Goal: Transaction & Acquisition: Purchase product/service

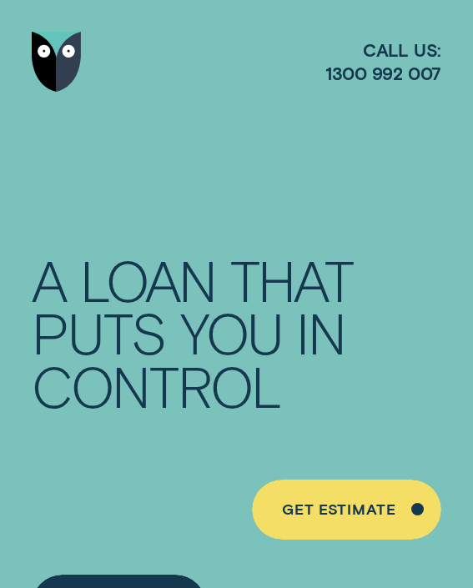
click at [277, 249] on div "Personal Loans A LOAN THAT PUTS YOU IN CONTROL Get a personalised rate estimate…" at bounding box center [237, 416] width 410 height 447
click at [233, 341] on div "A LOAN THAT PUTS YOU IN CONTROL" at bounding box center [230, 333] width 397 height 159
click at [271, 243] on div "Personal Loans A LOAN THAT PUTS YOU IN CONTROL Get a personalised rate estimate…" at bounding box center [237, 416] width 410 height 447
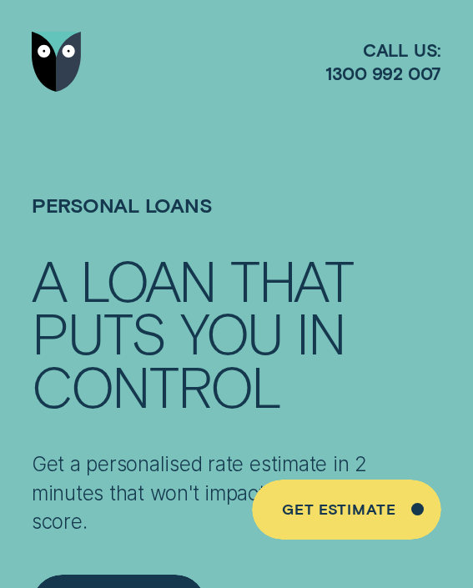
click at [284, 175] on div at bounding box center [236, 338] width 473 height 677
click at [215, 155] on div at bounding box center [236, 338] width 473 height 677
click at [296, 313] on div "A LOAN THAT PUTS YOU IN CONTROL" at bounding box center [230, 333] width 397 height 159
click at [223, 264] on div "Personal Loans A LOAN THAT PUTS YOU IN CONTROL Get a personalised rate estimate…" at bounding box center [236, 338] width 473 height 677
click at [192, 206] on h1 "Personal Loans" at bounding box center [237, 223] width 410 height 61
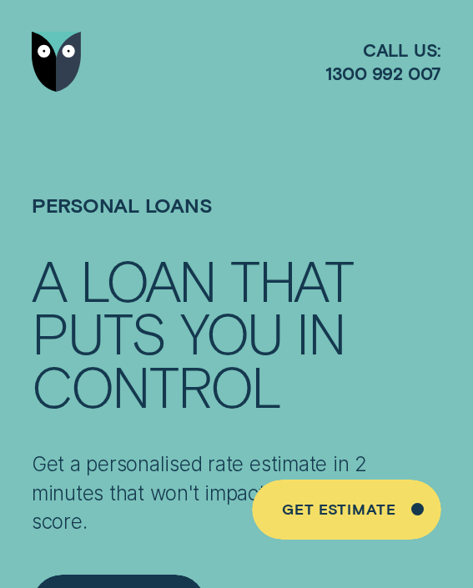
click at [264, 257] on div "Personal Loans A LOAN THAT PUTS YOU IN CONTROL Get a personalised rate estimate…" at bounding box center [236, 338] width 473 height 677
click at [249, 278] on div "A LOAN THAT" at bounding box center [230, 280] width 397 height 53
click at [274, 244] on div "Personal Loans A LOAN THAT PUTS YOU IN CONTROL Get a personalised rate estimate…" at bounding box center [237, 416] width 410 height 447
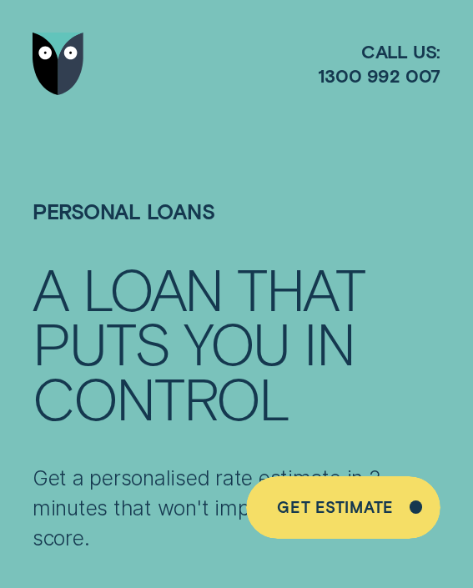
click at [238, 191] on div at bounding box center [236, 349] width 473 height 698
click at [274, 196] on div at bounding box center [236, 349] width 473 height 698
click at [302, 105] on div at bounding box center [237, 64] width 408 height 128
click at [189, 327] on div "YOU" at bounding box center [237, 342] width 106 height 54
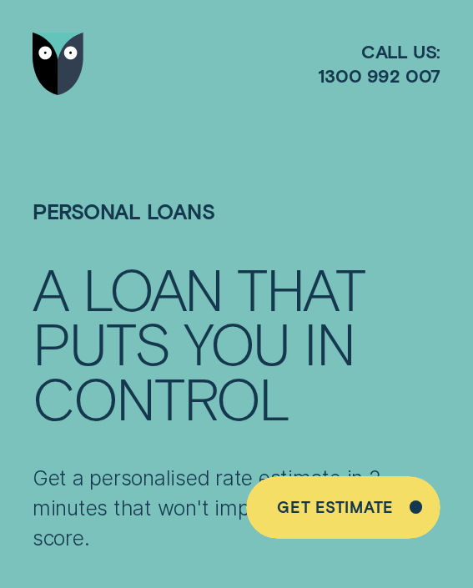
click at [189, 351] on div "YOU" at bounding box center [237, 342] width 106 height 54
click at [313, 282] on div "THAT" at bounding box center [301, 288] width 128 height 54
click at [253, 296] on div "THAT" at bounding box center [301, 288] width 128 height 54
click at [264, 320] on div "YOU" at bounding box center [237, 342] width 106 height 54
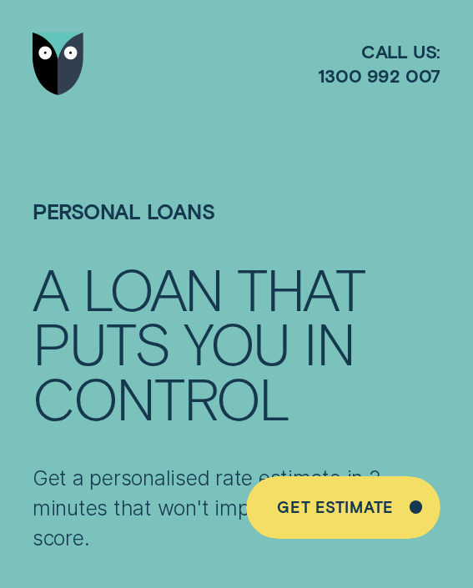
click at [205, 125] on div at bounding box center [237, 64] width 408 height 128
click at [189, 354] on div "YOU" at bounding box center [237, 342] width 106 height 54
click at [186, 170] on div at bounding box center [236, 349] width 473 height 698
click at [314, 304] on div "THAT" at bounding box center [301, 288] width 128 height 54
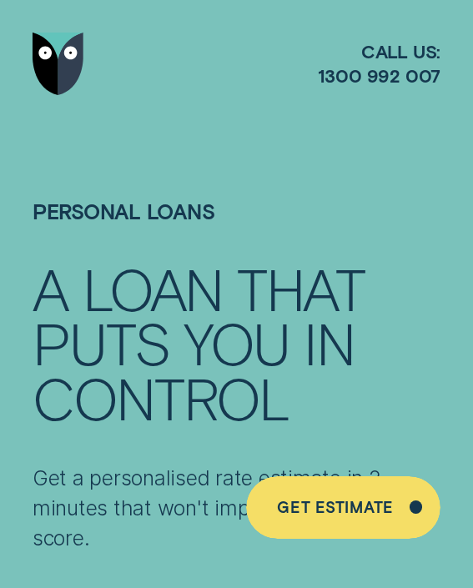
click at [176, 216] on h1 "Personal Loans" at bounding box center [237, 230] width 408 height 63
click at [254, 304] on div "THAT" at bounding box center [301, 288] width 128 height 54
click at [304, 351] on div "IN" at bounding box center [329, 342] width 51 height 54
click at [229, 115] on div at bounding box center [237, 64] width 408 height 128
click at [250, 261] on div "THAT" at bounding box center [301, 288] width 128 height 54
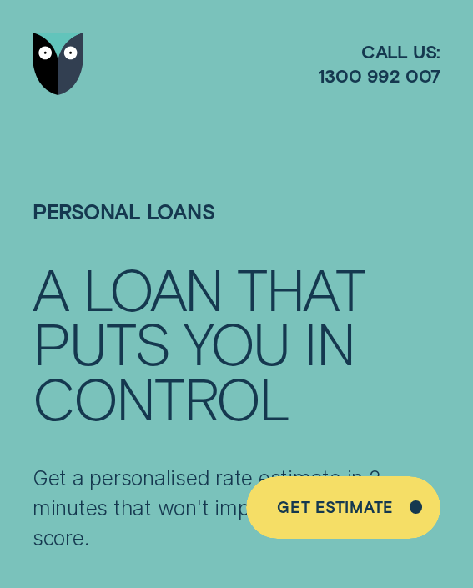
click at [230, 344] on div "YOU" at bounding box center [237, 342] width 106 height 54
click at [185, 229] on h1 "Personal Loans" at bounding box center [237, 230] width 408 height 63
click at [198, 103] on div at bounding box center [237, 64] width 408 height 128
click at [293, 304] on div "THAT" at bounding box center [301, 288] width 128 height 54
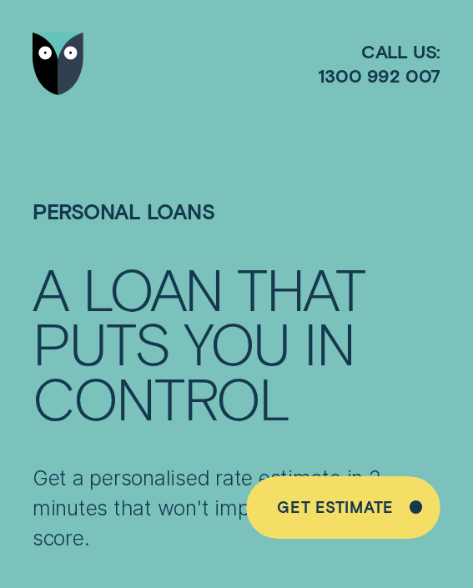
click at [315, 208] on h1 "Personal Loans" at bounding box center [237, 230] width 408 height 63
click at [225, 350] on div "A LOAN THAT PUTS YOU IN CONTROL" at bounding box center [237, 343] width 408 height 164
click at [187, 270] on div "LOAN" at bounding box center [153, 288] width 141 height 54
click at [197, 232] on h1 "Personal Loans" at bounding box center [237, 230] width 408 height 63
click at [195, 132] on div at bounding box center [236, 349] width 473 height 698
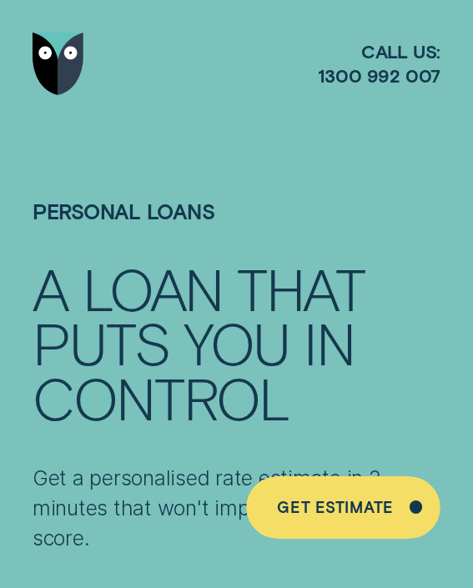
click at [241, 234] on h1 "Personal Loans" at bounding box center [237, 230] width 408 height 63
click at [197, 293] on div "Personal Loans A LOAN THAT PUTS YOU IN CONTROL Get a personalised rate estimate…" at bounding box center [236, 349] width 473 height 698
click at [242, 303] on div "THAT" at bounding box center [301, 288] width 128 height 54
click at [281, 267] on div "THAT" at bounding box center [301, 288] width 128 height 54
click at [205, 324] on div "YOU" at bounding box center [237, 342] width 106 height 54
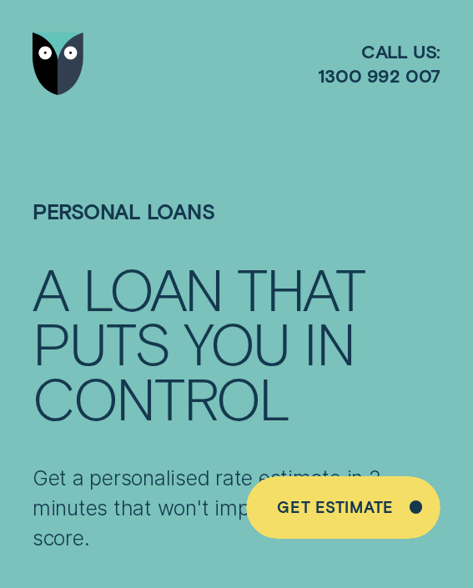
click at [312, 269] on div "THAT" at bounding box center [301, 288] width 128 height 54
click at [222, 304] on div "LOAN" at bounding box center [153, 288] width 141 height 54
click at [233, 315] on div "YOU" at bounding box center [237, 342] width 106 height 54
click at [314, 325] on div "IN" at bounding box center [329, 342] width 51 height 54
click at [258, 324] on div "YOU" at bounding box center [237, 342] width 106 height 54
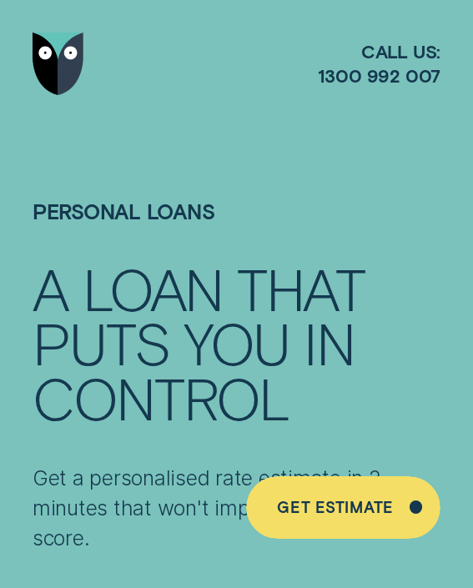
click at [268, 283] on div "THAT" at bounding box center [301, 288] width 128 height 54
click at [224, 100] on div at bounding box center [237, 64] width 408 height 128
click at [239, 219] on h1 "Personal Loans" at bounding box center [237, 230] width 408 height 63
click at [304, 274] on div "THAT" at bounding box center [301, 288] width 128 height 54
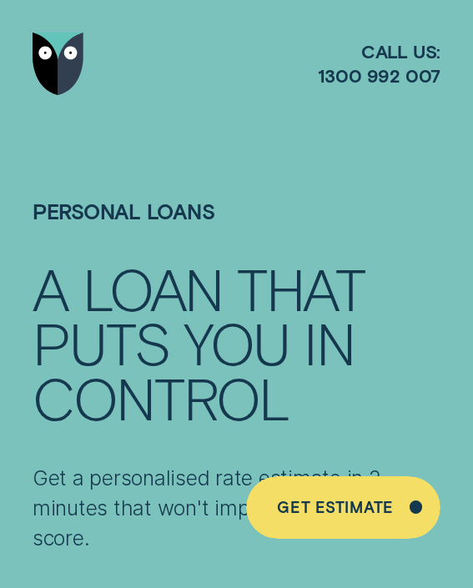
click at [278, 106] on div at bounding box center [237, 64] width 408 height 128
click at [256, 297] on div "THAT" at bounding box center [301, 288] width 128 height 54
